Goal: Find contact information: Find contact information

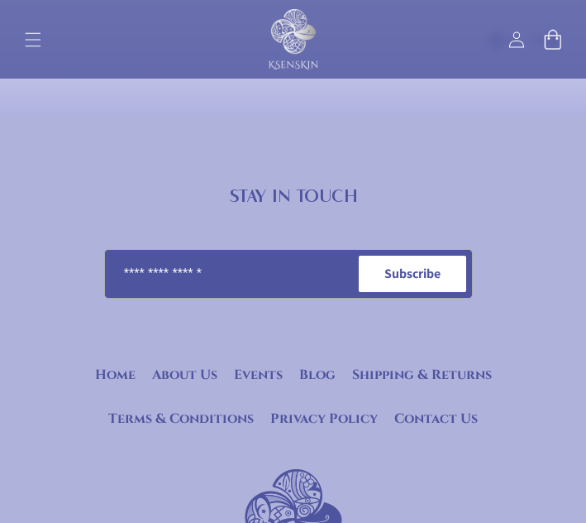
scroll to position [4060, 0]
click at [170, 376] on link "About Us" at bounding box center [184, 376] width 65 height 21
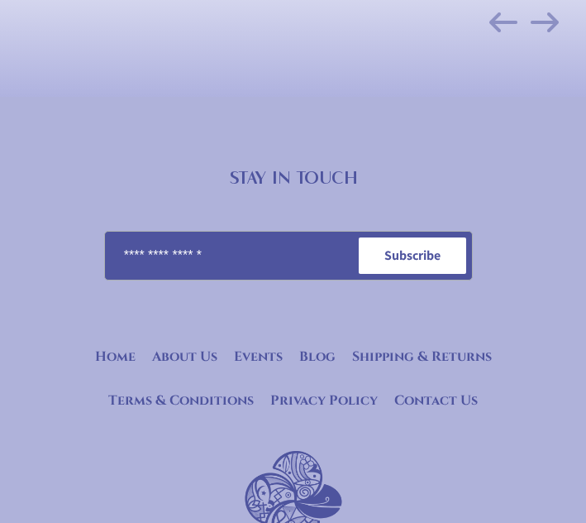
scroll to position [4060, 0]
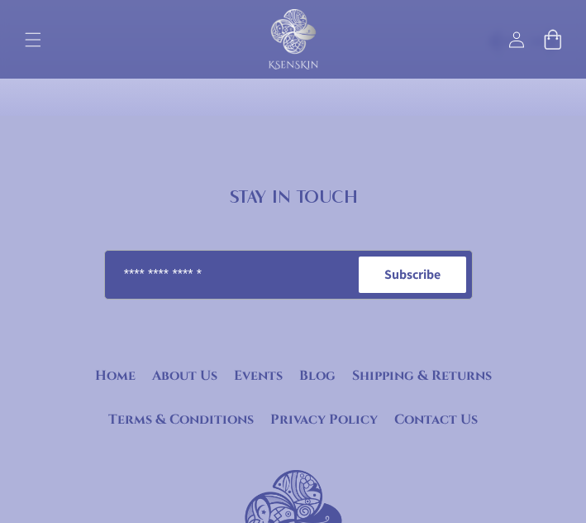
click at [466, 401] on li "Contact Us" at bounding box center [436, 419] width 100 height 37
click at [465, 411] on link "Contact Us" at bounding box center [436, 419] width 84 height 21
click at [463, 411] on link "Contact Us" at bounding box center [436, 419] width 84 height 21
click at [452, 412] on link "Contact Us" at bounding box center [436, 419] width 84 height 21
click at [450, 412] on link "Contact Us" at bounding box center [436, 419] width 84 height 21
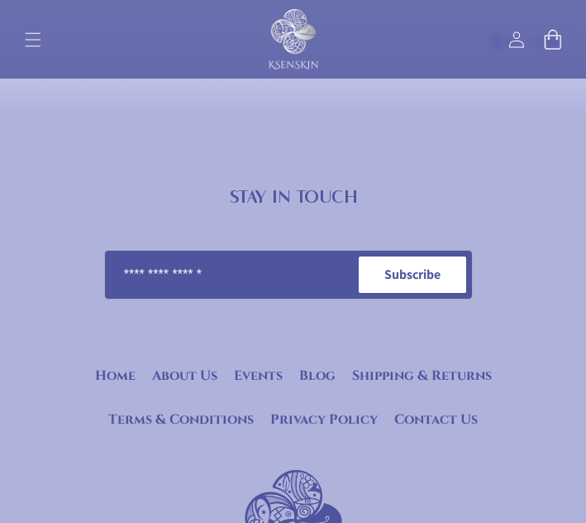
click at [450, 412] on link "Contact Us" at bounding box center [436, 419] width 84 height 21
click at [168, 368] on link "About Us" at bounding box center [184, 376] width 65 height 21
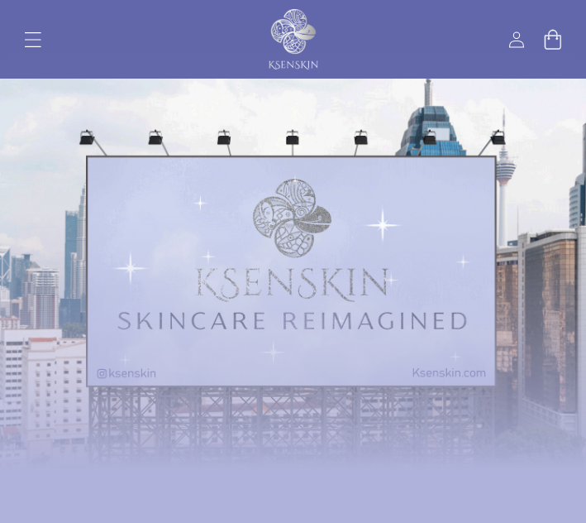
click at [22, 31] on span "Menu" at bounding box center [33, 40] width 36 height 36
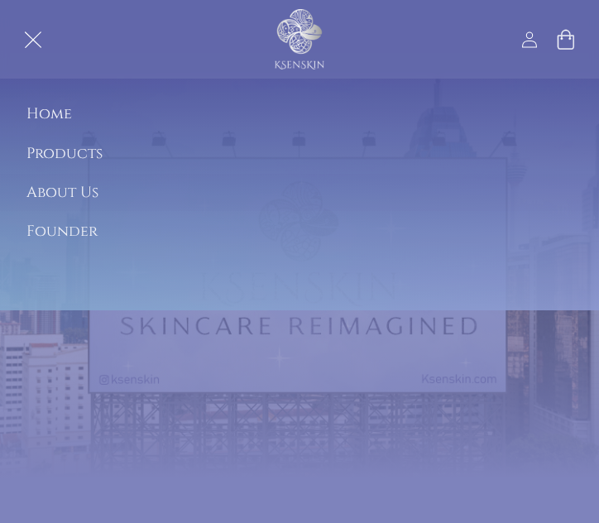
click at [31, 22] on span "Menu" at bounding box center [33, 40] width 36 height 36
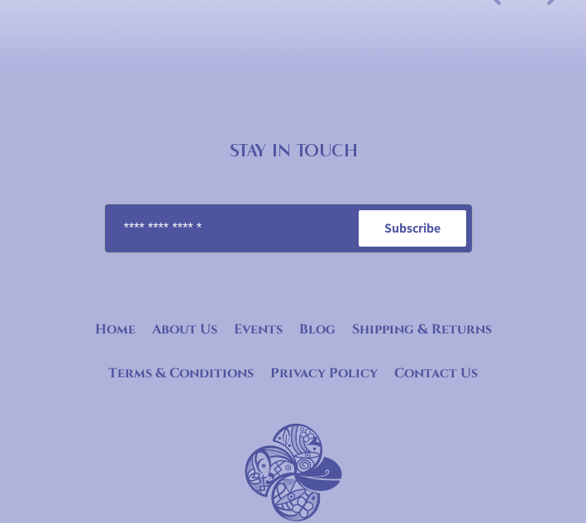
click at [438, 374] on link "Contact Us" at bounding box center [436, 373] width 84 height 21
drag, startPoint x: 363, startPoint y: 20, endPoint x: 235, endPoint y: 161, distance: 190.9
